Goal: Information Seeking & Learning: Learn about a topic

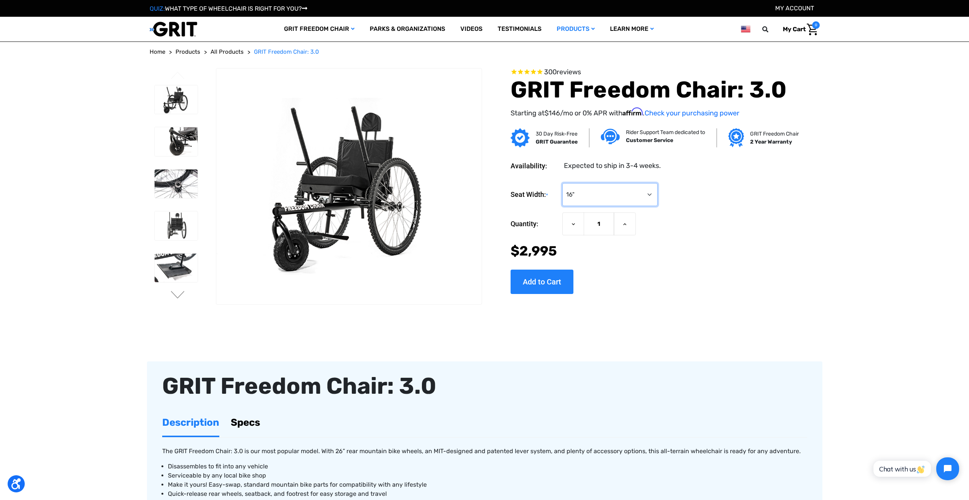
click at [630, 200] on select "Choose Options 16" 18" 20"" at bounding box center [609, 194] width 95 height 23
select select
click at [562, 183] on select "Choose Options 16" 18" 20"" at bounding box center [609, 194] width 95 height 23
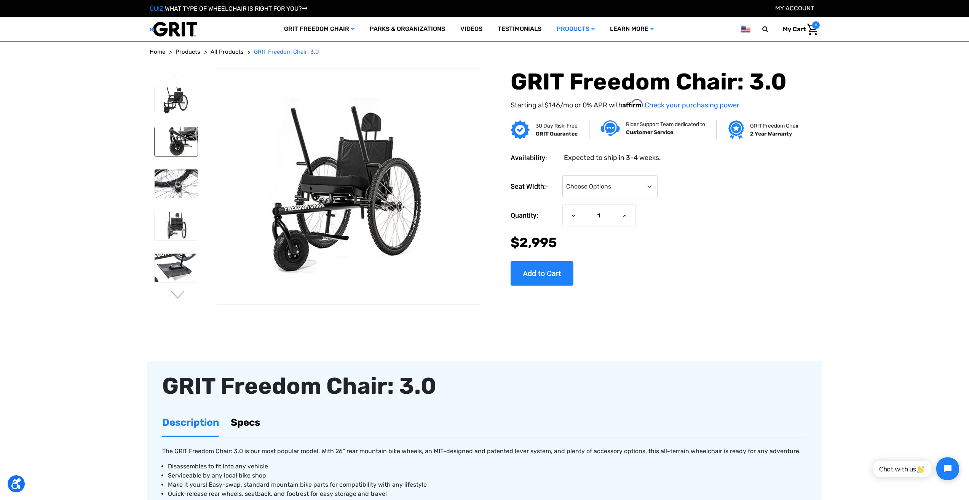
click at [189, 146] on img at bounding box center [176, 141] width 43 height 29
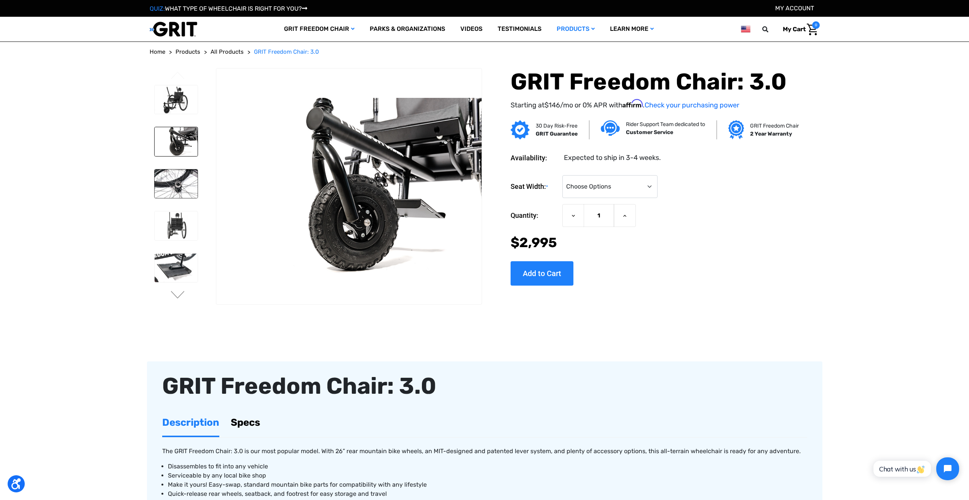
click at [174, 187] on img at bounding box center [176, 183] width 43 height 29
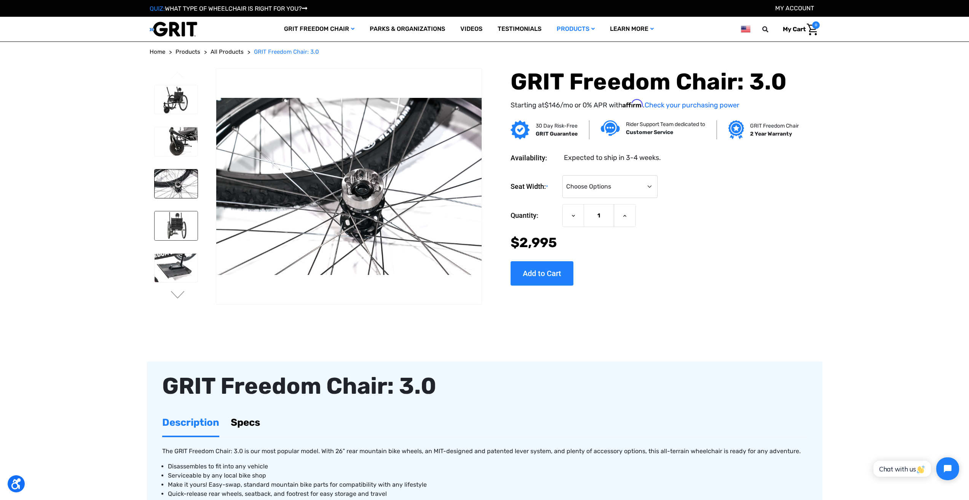
click at [180, 225] on img at bounding box center [176, 225] width 43 height 29
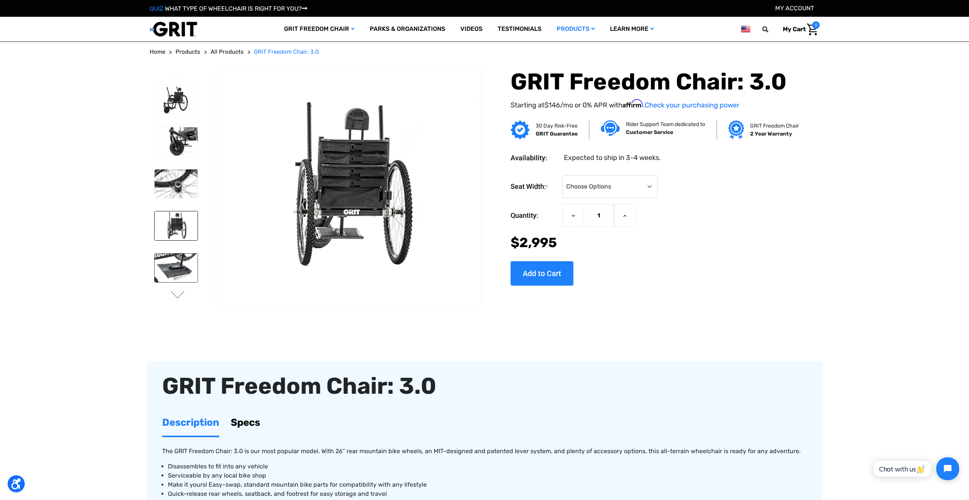
click at [179, 261] on img at bounding box center [176, 267] width 43 height 29
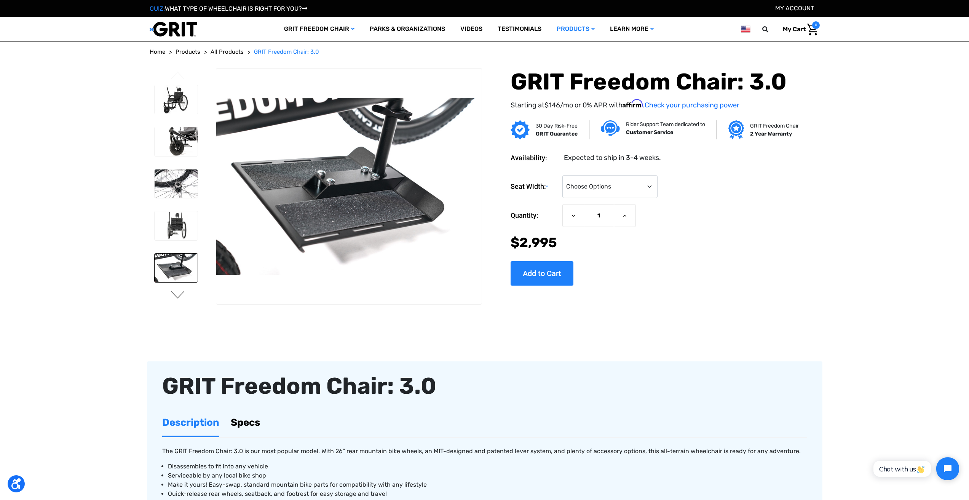
click at [178, 298] on button "Next" at bounding box center [178, 295] width 16 height 9
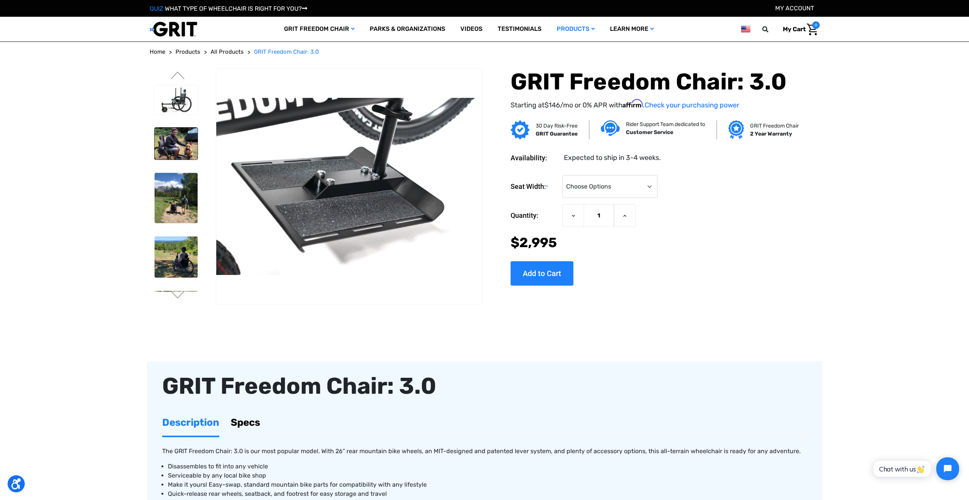
click at [178, 147] on img at bounding box center [176, 144] width 43 height 32
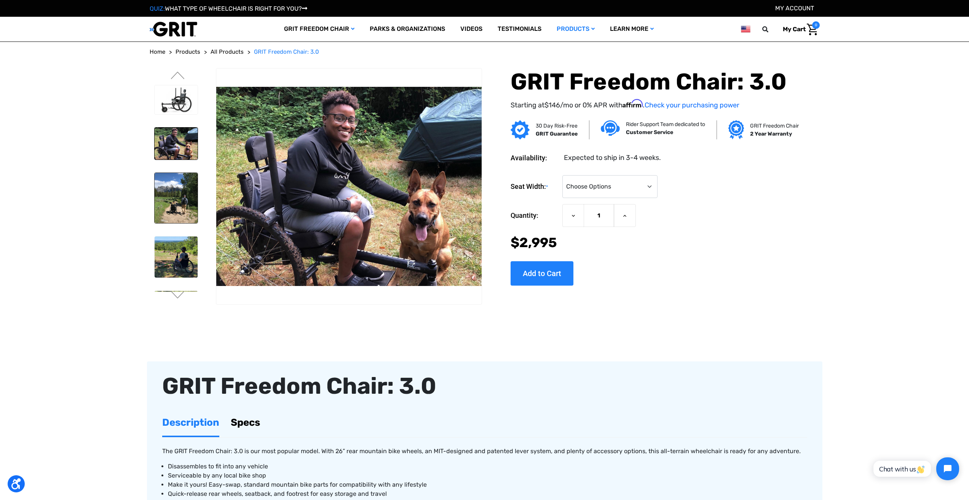
click at [178, 198] on img at bounding box center [176, 198] width 43 height 50
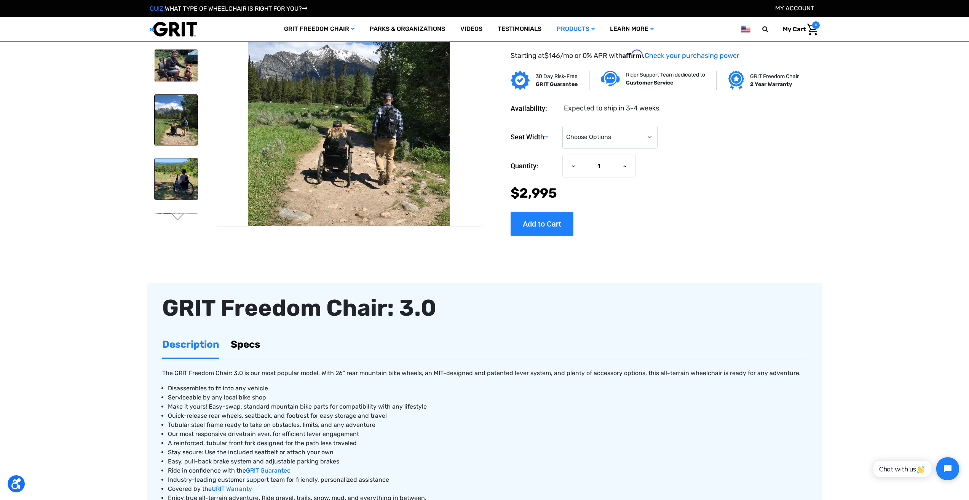
scroll to position [38, 0]
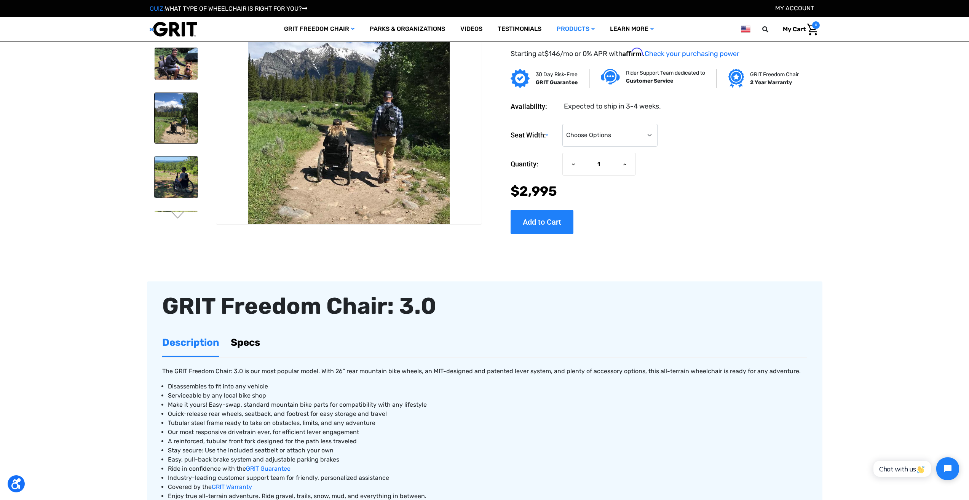
click at [182, 172] on img at bounding box center [176, 176] width 43 height 41
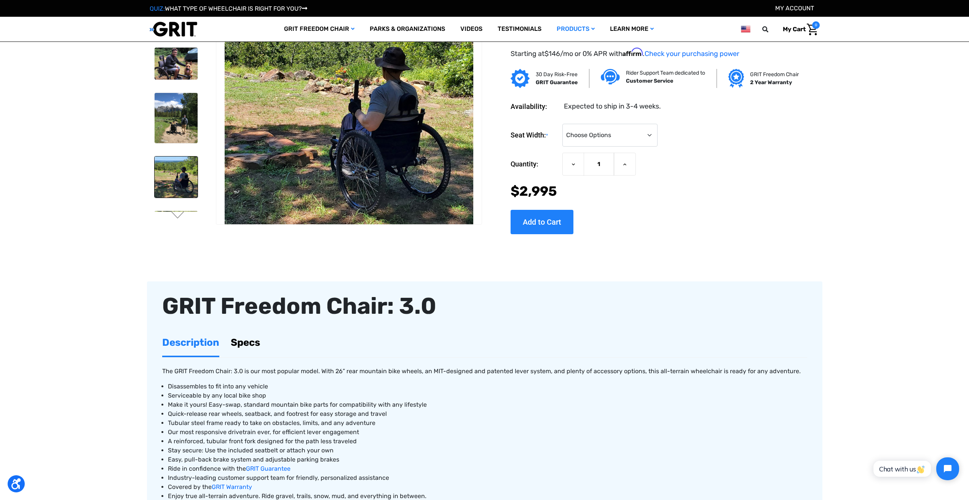
click at [177, 210] on li at bounding box center [176, 230] width 50 height 46
click at [179, 218] on button "Next" at bounding box center [178, 215] width 16 height 9
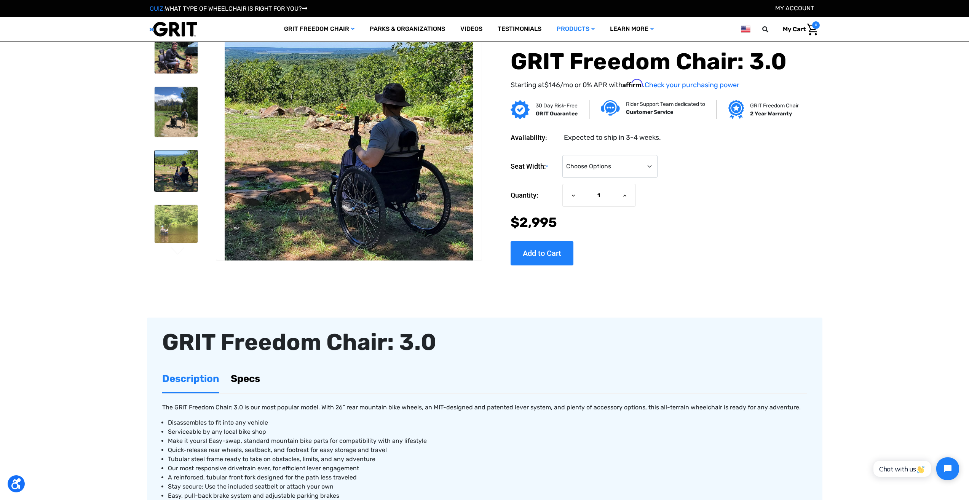
scroll to position [0, 0]
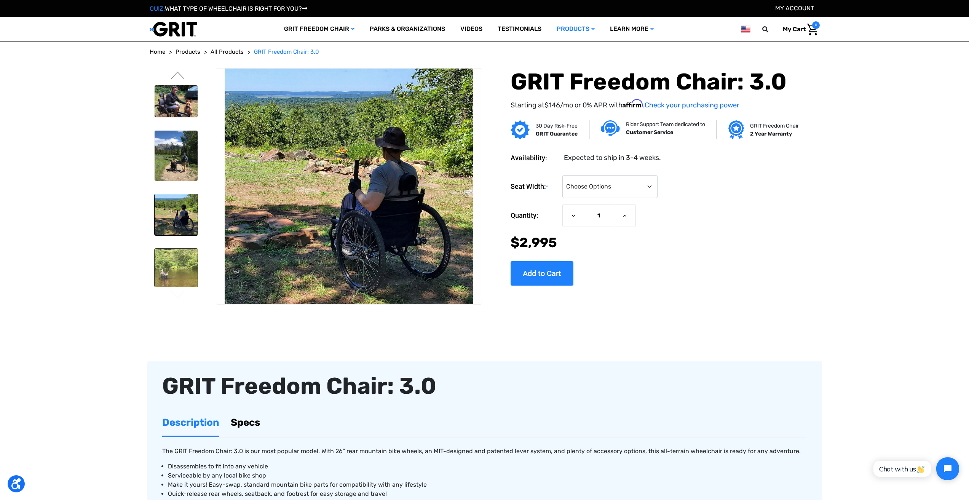
click at [165, 273] on img at bounding box center [176, 268] width 43 height 38
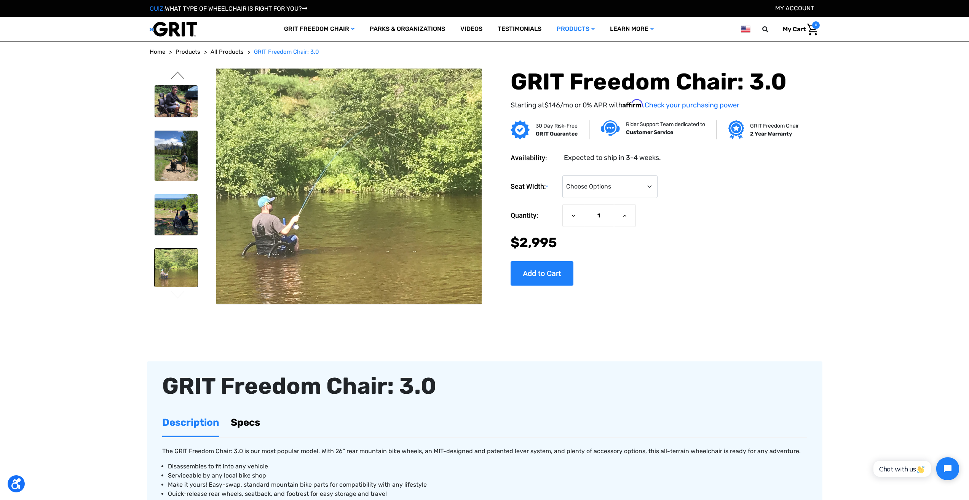
click at [177, 72] on button "Previous" at bounding box center [178, 76] width 16 height 9
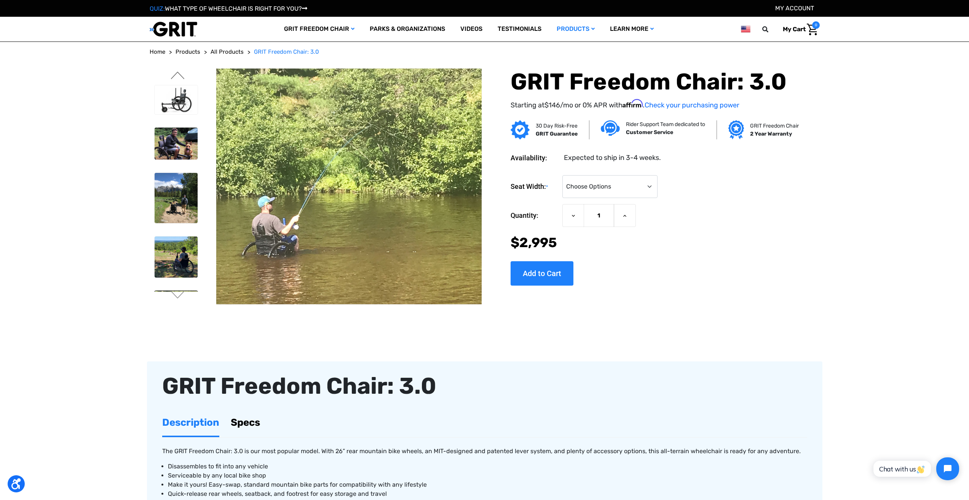
click at [177, 72] on button "Previous" at bounding box center [178, 76] width 16 height 9
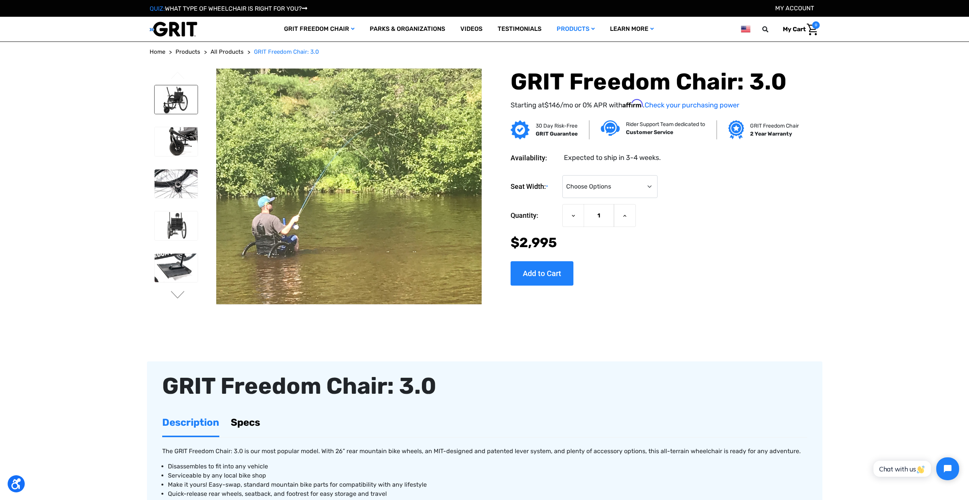
click at [182, 97] on img at bounding box center [176, 99] width 43 height 29
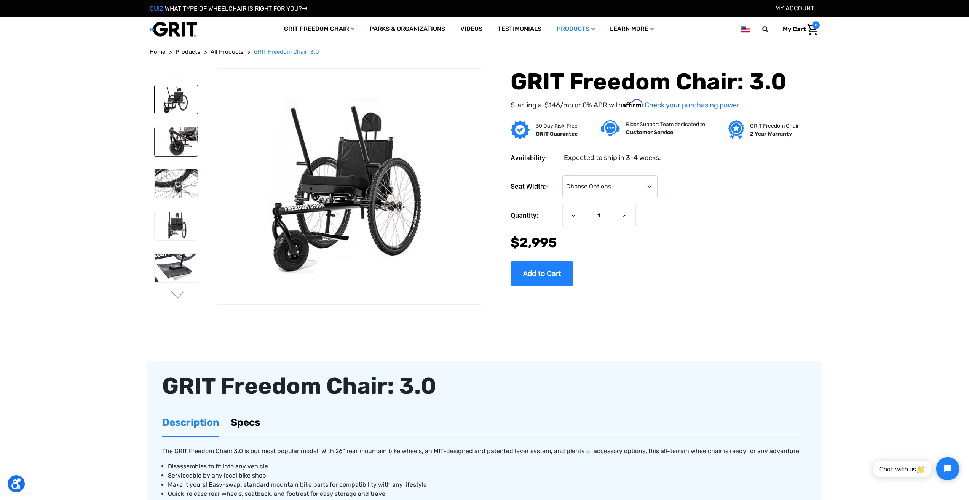
click at [187, 139] on img at bounding box center [176, 141] width 43 height 29
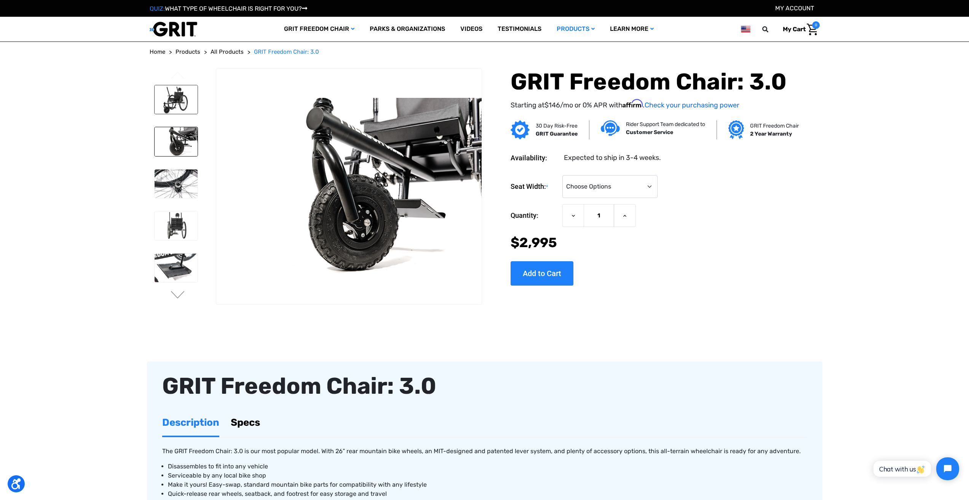
click at [183, 110] on img at bounding box center [176, 99] width 43 height 29
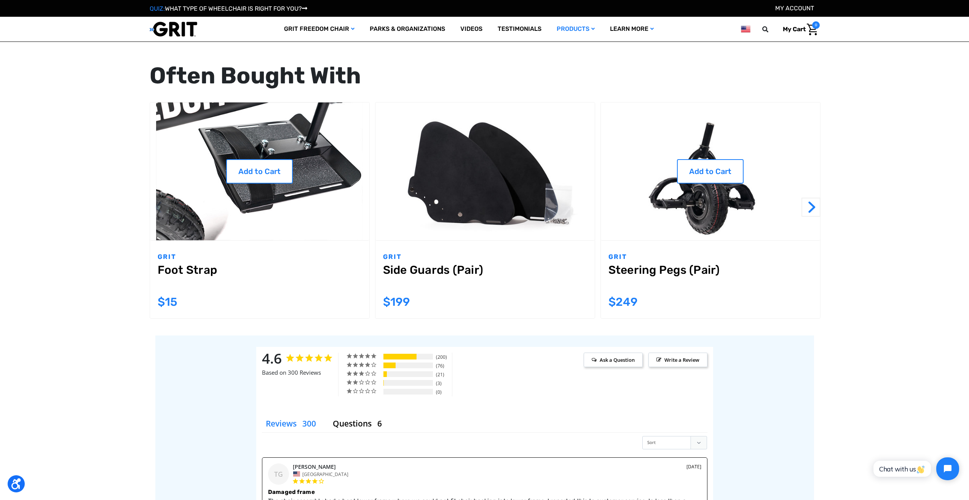
scroll to position [685, 0]
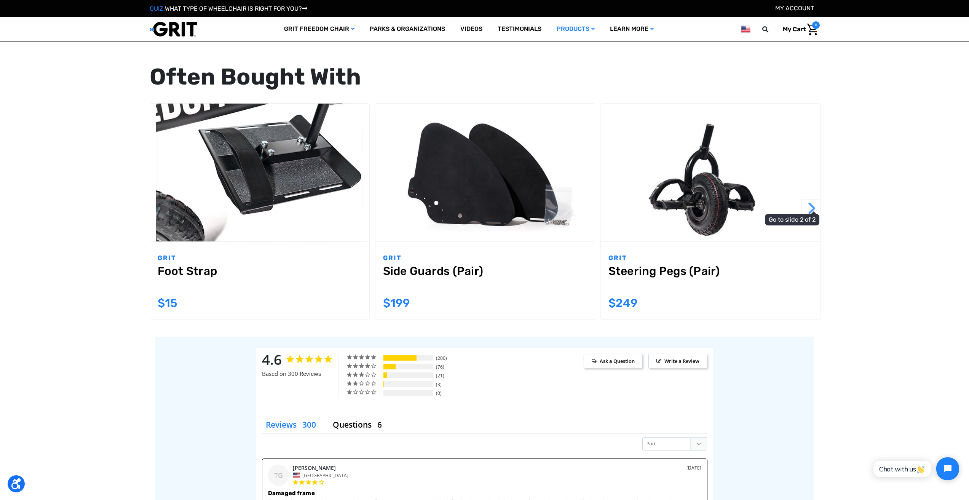
click at [813, 204] on button "Next" at bounding box center [810, 208] width 19 height 19
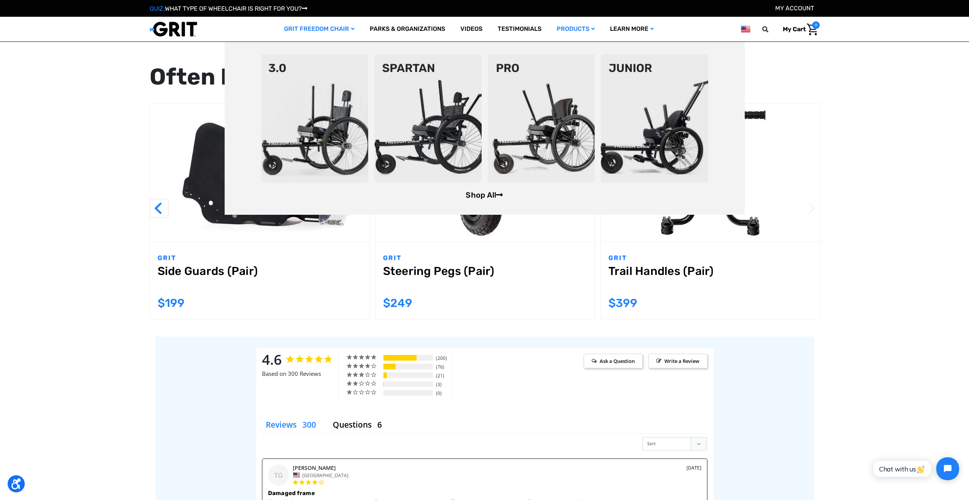
click at [479, 193] on link "Shop All" at bounding box center [484, 194] width 37 height 9
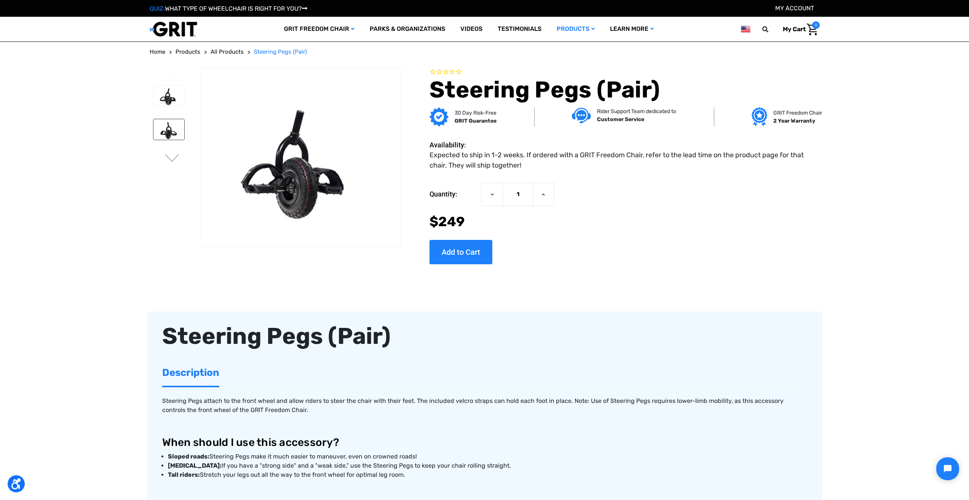
click at [161, 133] on img at bounding box center [168, 129] width 31 height 21
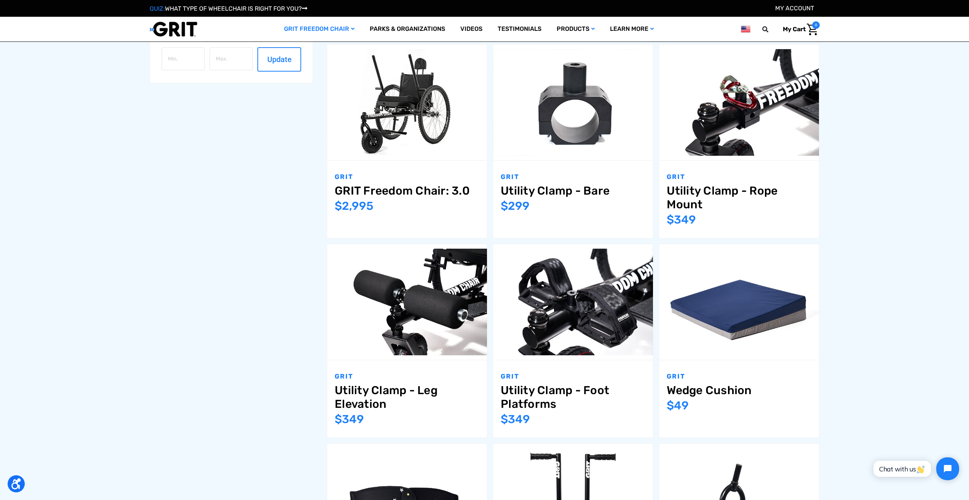
scroll to position [419, 0]
